Goal: Navigation & Orientation: Find specific page/section

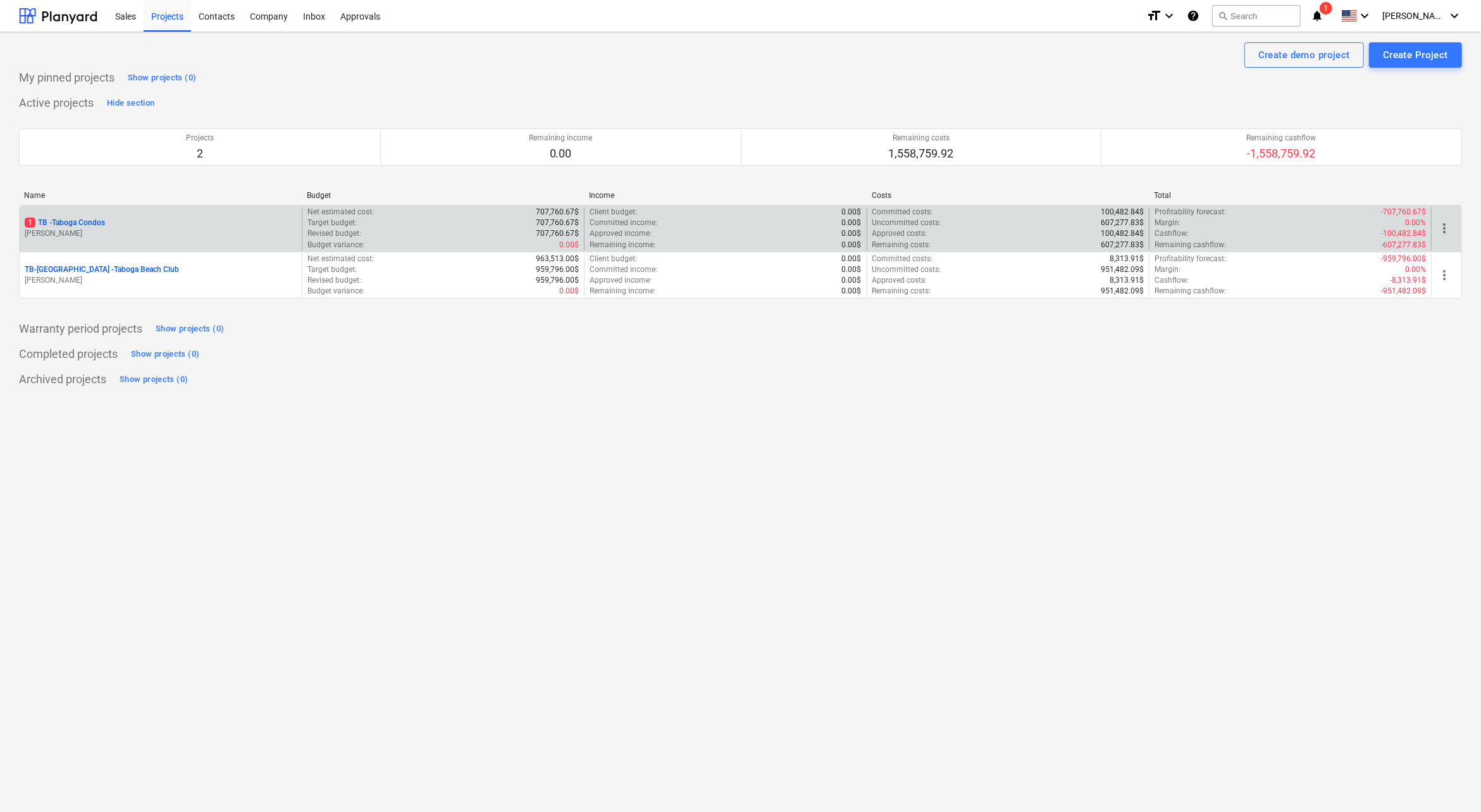
click at [93, 236] on p "[PERSON_NAME]" at bounding box center [160, 233] width 272 height 11
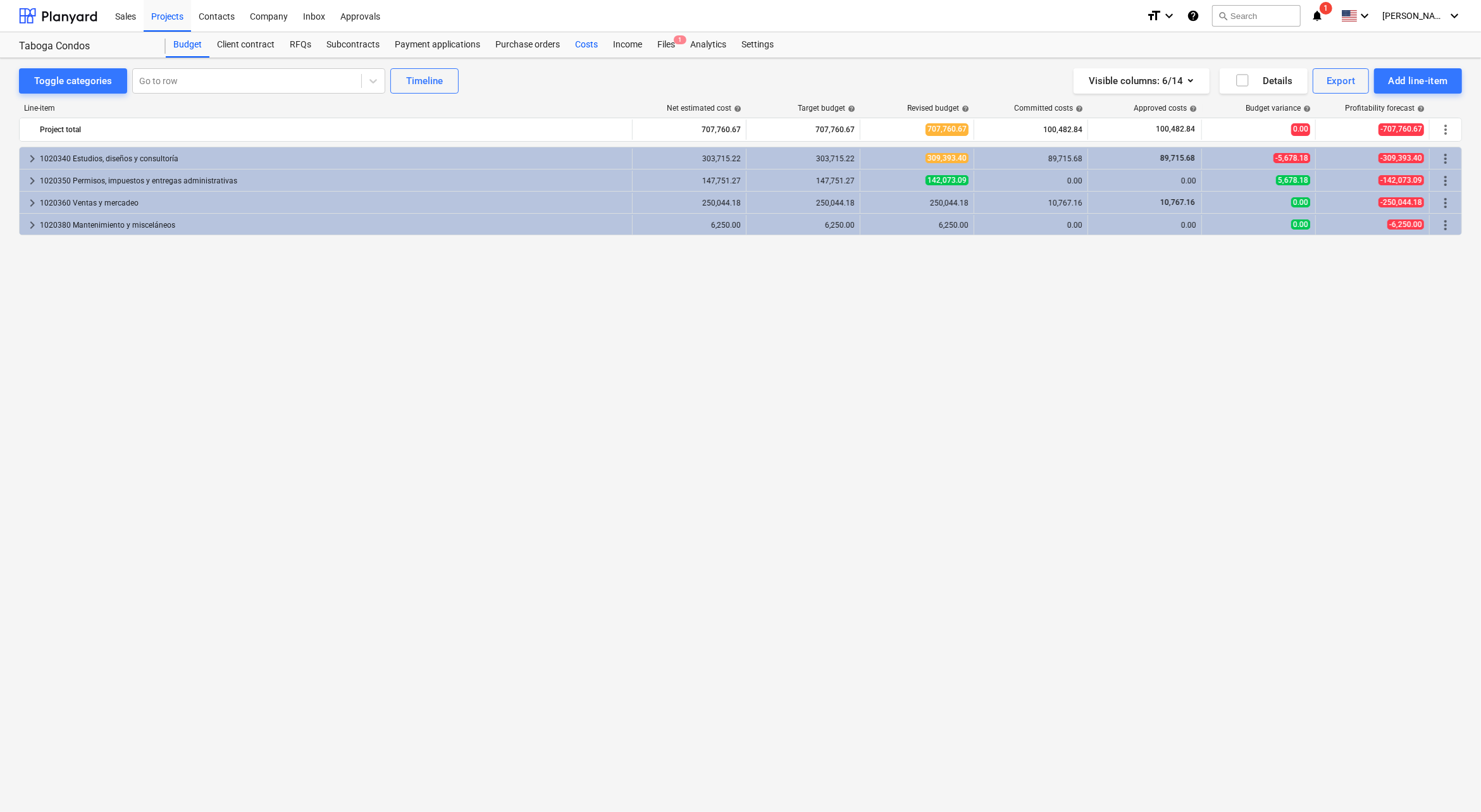
click at [574, 55] on div "Costs" at bounding box center [586, 44] width 38 height 25
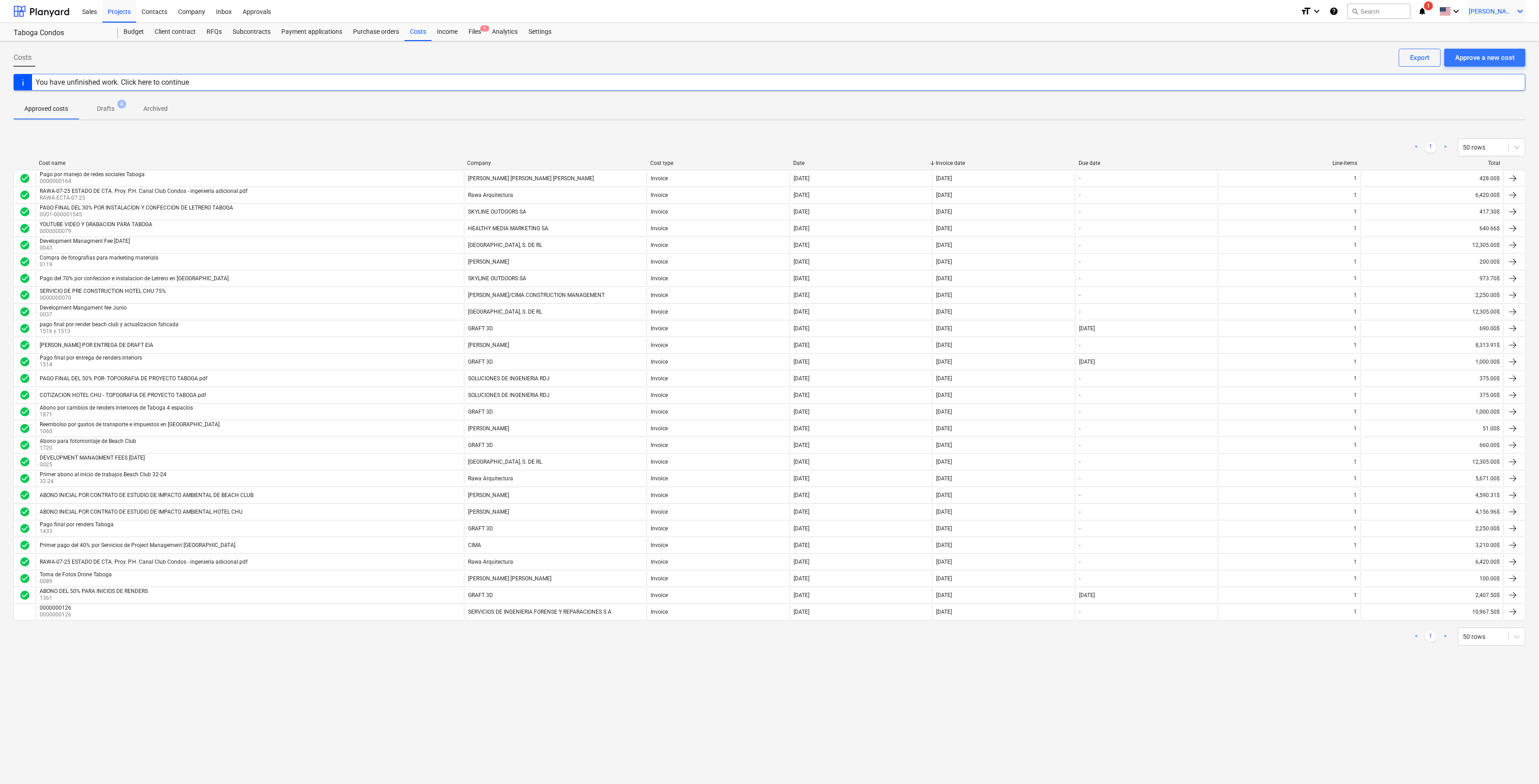
click at [1055, 12] on span "[PERSON_NAME]" at bounding box center [1491, 11] width 45 height 7
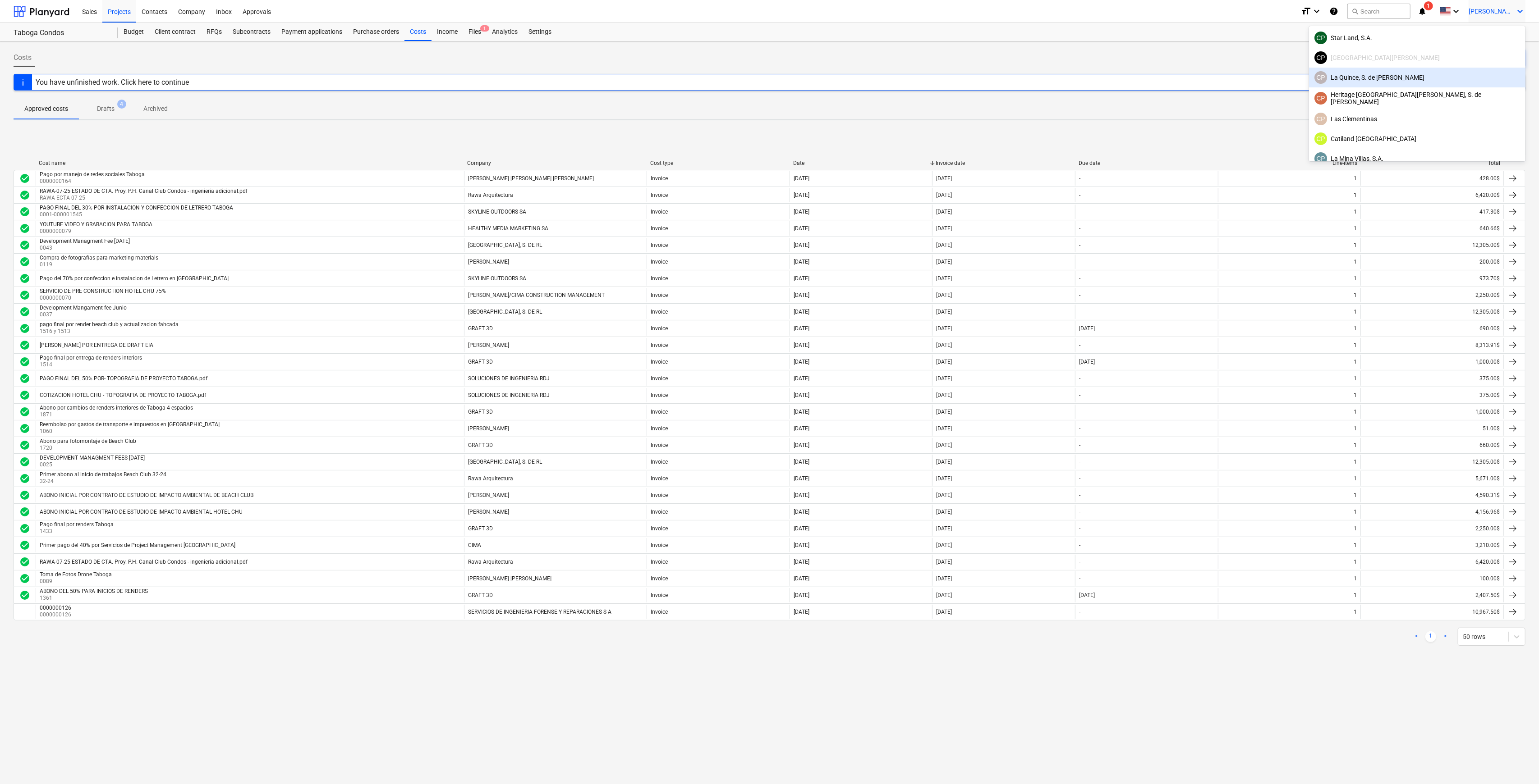
click at [1055, 78] on div "[PERSON_NAME], S. de [PERSON_NAME]" at bounding box center [1417, 77] width 206 height 13
